Goal: Task Accomplishment & Management: Manage account settings

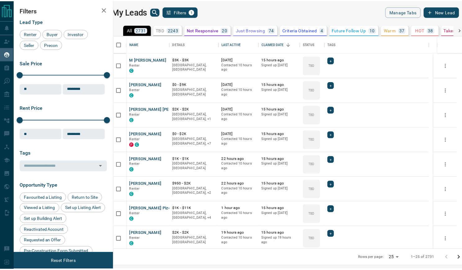
scroll to position [209, 345]
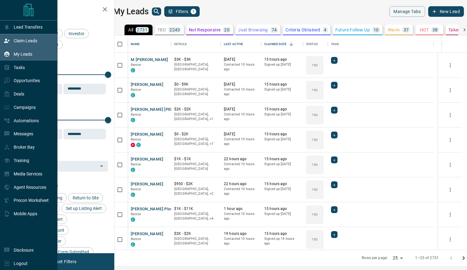
click at [5, 41] on icon at bounding box center [7, 41] width 6 height 6
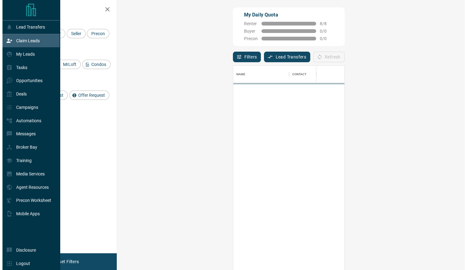
scroll to position [201, 330]
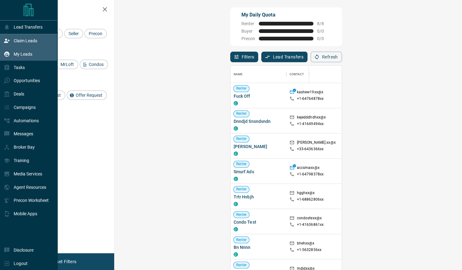
click at [10, 55] on div "My Leads" at bounding box center [18, 54] width 29 height 10
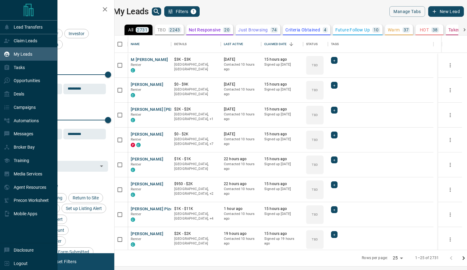
scroll to position [209, 345]
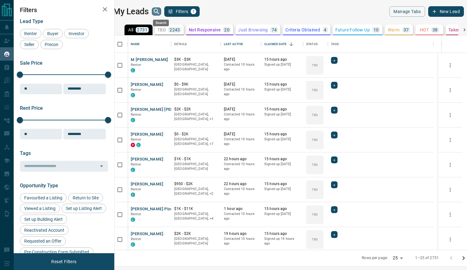
click at [160, 11] on icon "search button" at bounding box center [156, 11] width 7 height 7
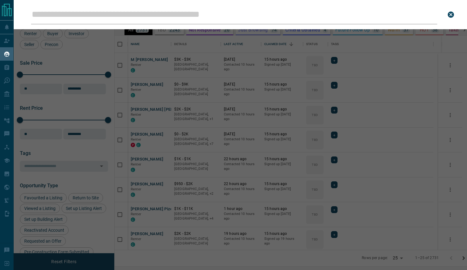
type input "*******"
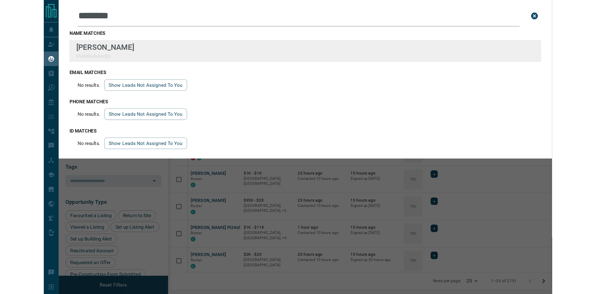
scroll to position [233, 474]
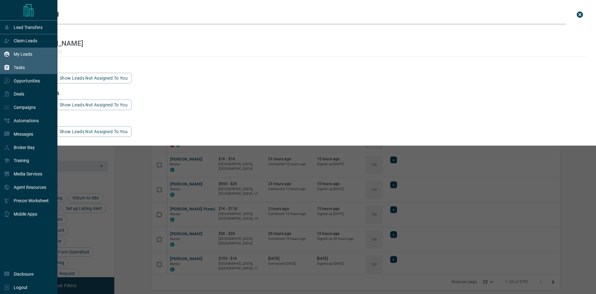
click at [21, 70] on p "Tasks" at bounding box center [19, 67] width 11 height 5
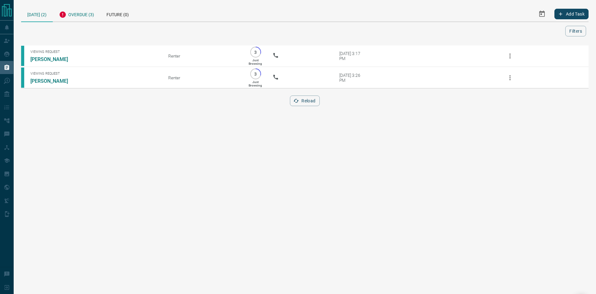
click at [73, 13] on div "Overdue (3)" at bounding box center [77, 13] width 48 height 15
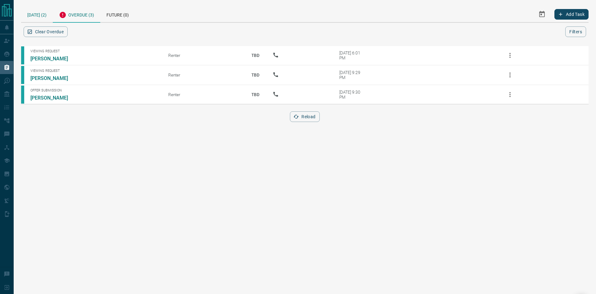
click at [46, 15] on div "[DATE] (2)" at bounding box center [37, 14] width 32 height 16
